Goal: Navigation & Orientation: Find specific page/section

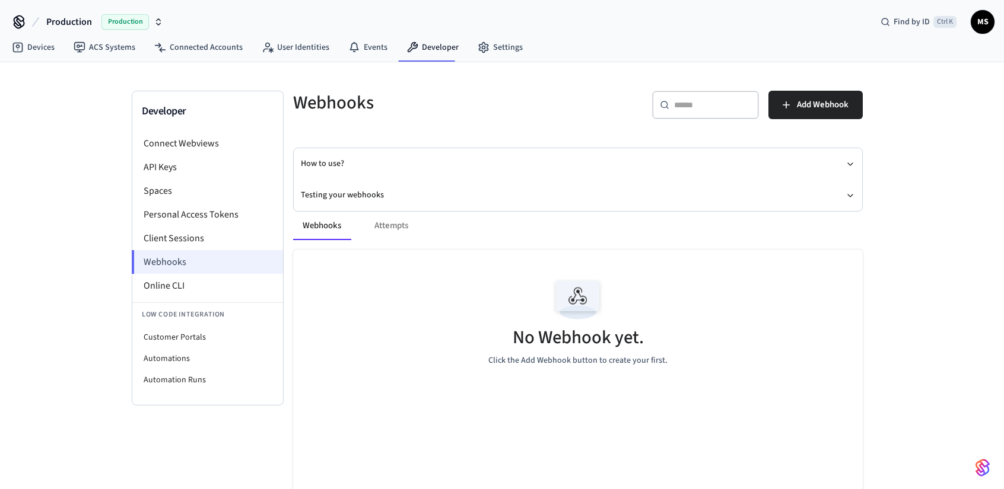
click at [186, 253] on li "Webhooks" at bounding box center [207, 262] width 151 height 24
click at [186, 256] on li "Webhooks" at bounding box center [207, 262] width 151 height 24
click at [187, 231] on li "Client Sessions" at bounding box center [207, 239] width 151 height 24
click at [185, 240] on li "Client Sessions" at bounding box center [207, 239] width 151 height 24
click at [184, 256] on li "Webhooks" at bounding box center [207, 262] width 151 height 24
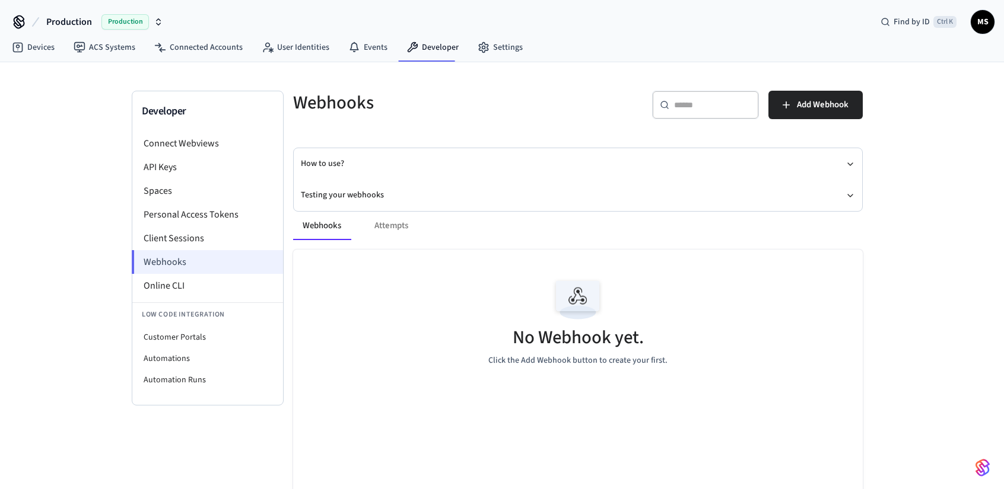
click at [212, 263] on li "Webhooks" at bounding box center [207, 262] width 151 height 24
